Goal: Find specific page/section: Find specific page/section

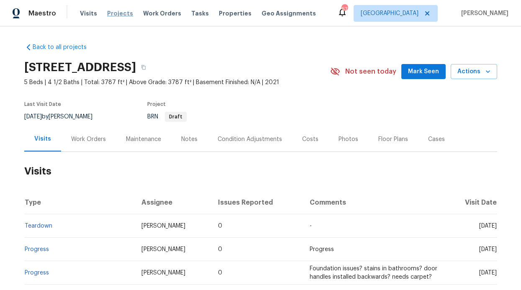
click at [114, 17] on span "Projects" at bounding box center [120, 13] width 26 height 8
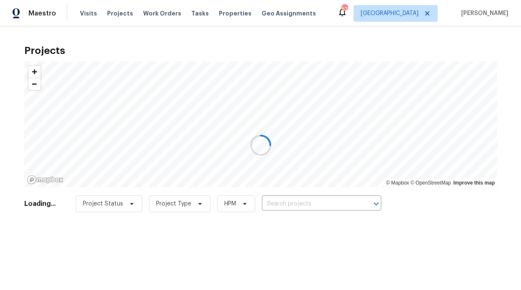
click at [149, 14] on div at bounding box center [260, 145] width 521 height 290
click at [162, 17] on div at bounding box center [260, 145] width 521 height 290
click at [161, 14] on div at bounding box center [260, 145] width 521 height 290
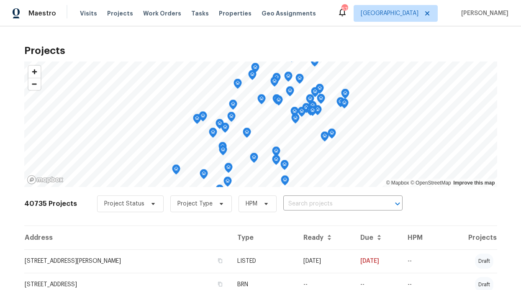
click at [161, 14] on span "Work Orders" at bounding box center [162, 13] width 38 height 8
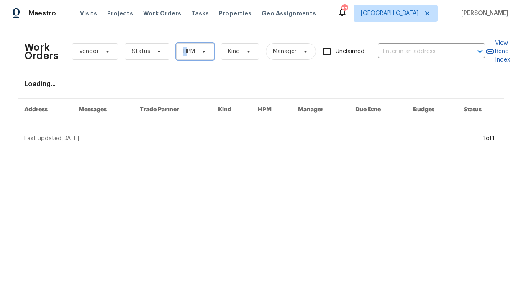
click at [183, 50] on span "HPM" at bounding box center [189, 51] width 12 height 8
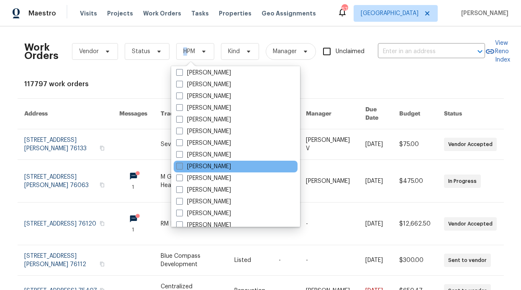
scroll to position [467, 0]
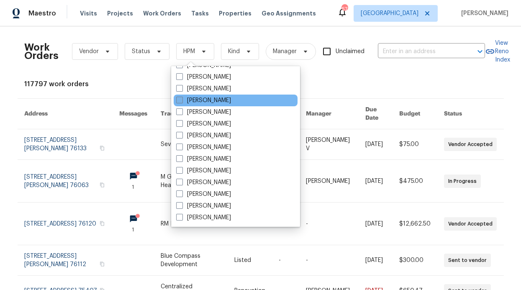
click at [217, 101] on label "[PERSON_NAME]" at bounding box center [203, 100] width 55 height 8
click at [182, 101] on input "[PERSON_NAME]" at bounding box center [178, 98] width 5 height 5
checkbox input "true"
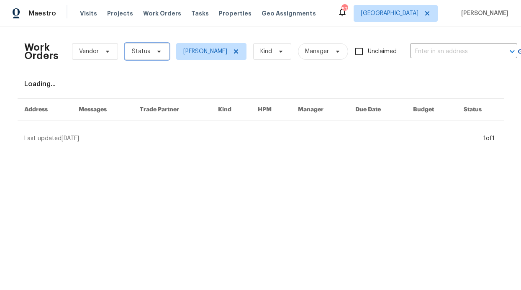
click at [125, 51] on span "Status" at bounding box center [147, 51] width 45 height 17
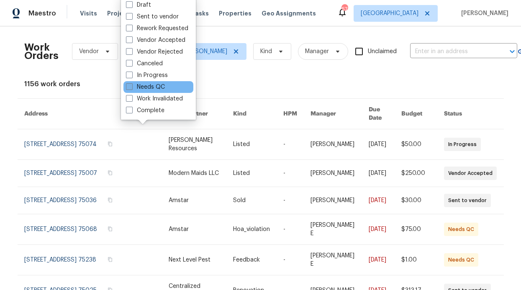
click at [157, 88] on label "Needs QC" at bounding box center [145, 87] width 39 height 8
click at [131, 88] on input "Needs QC" at bounding box center [128, 85] width 5 height 5
checkbox input "true"
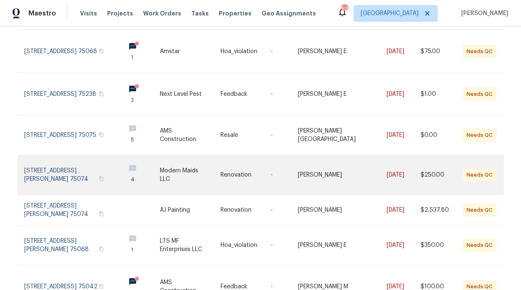
scroll to position [142, 0]
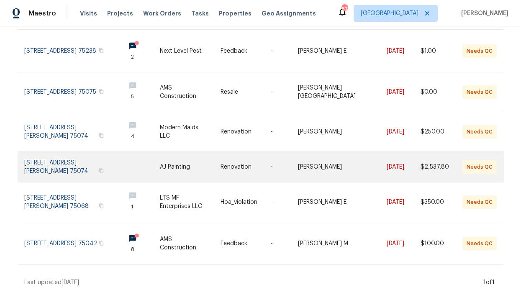
click at [83, 155] on link at bounding box center [71, 167] width 95 height 30
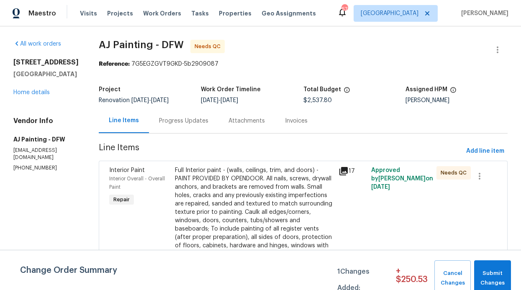
click at [205, 172] on div "Full Interior paint - (walls, ceilings, trim, and doors) - PAINT PROVIDED BY OP…" at bounding box center [254, 216] width 159 height 100
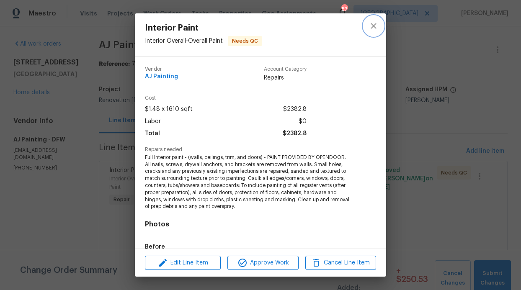
click at [380, 28] on button "close" at bounding box center [373, 26] width 20 height 20
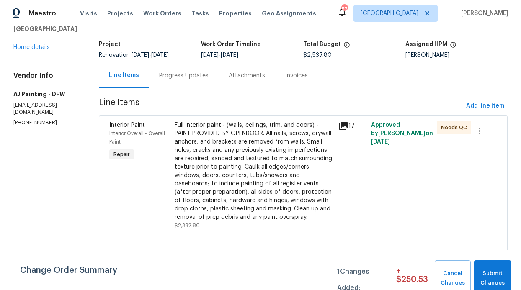
scroll to position [72, 0]
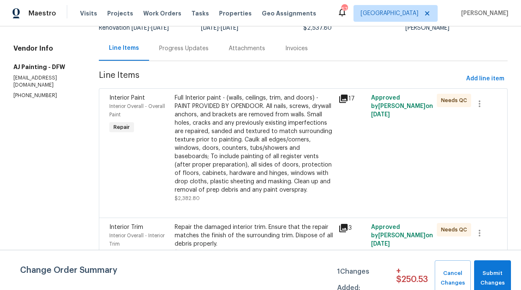
click at [184, 103] on div "Full Interior paint - (walls, ceilings, trim, and doors) - PAINT PROVIDED BY OP…" at bounding box center [254, 144] width 159 height 100
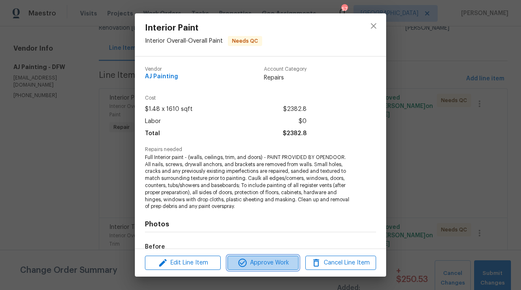
click at [260, 263] on span "Approve Work" at bounding box center [263, 263] width 66 height 10
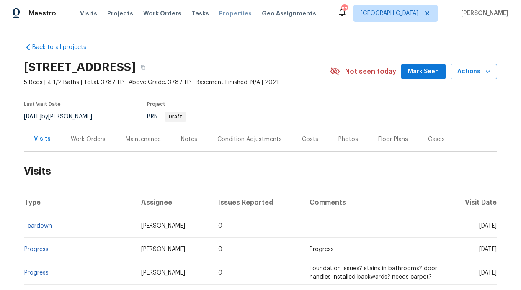
click at [220, 14] on span "Properties" at bounding box center [235, 13] width 33 height 8
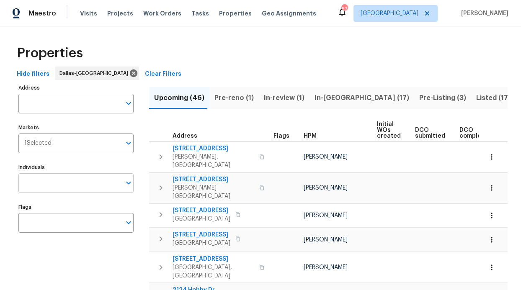
click at [69, 182] on input "Individuals" at bounding box center [69, 183] width 103 height 20
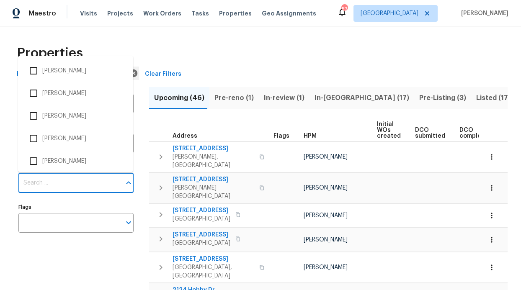
click at [69, 182] on input "Individuals" at bounding box center [69, 183] width 103 height 20
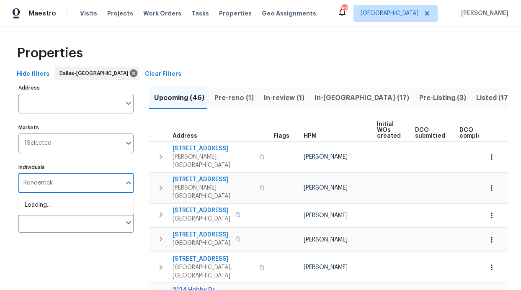
type input "Ronderrick"
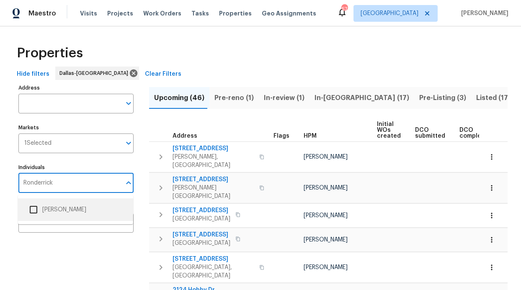
click at [83, 208] on li "[PERSON_NAME]" at bounding box center [76, 210] width 102 height 18
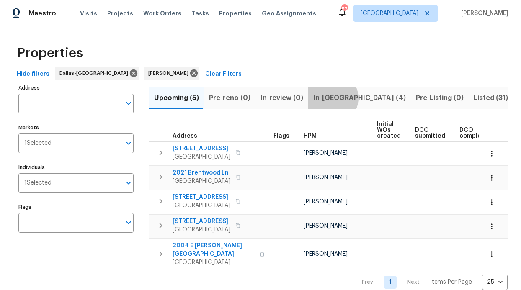
click at [327, 98] on span "In-[GEOGRAPHIC_DATA] (4)" at bounding box center [359, 98] width 92 height 12
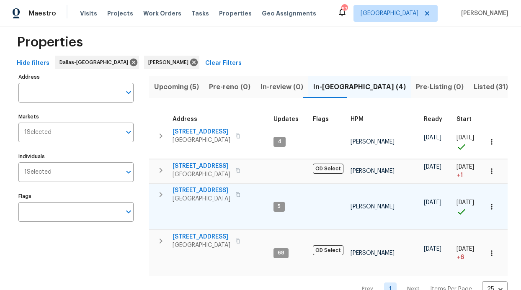
scroll to position [32, 0]
